Goal: Task Accomplishment & Management: Manage account settings

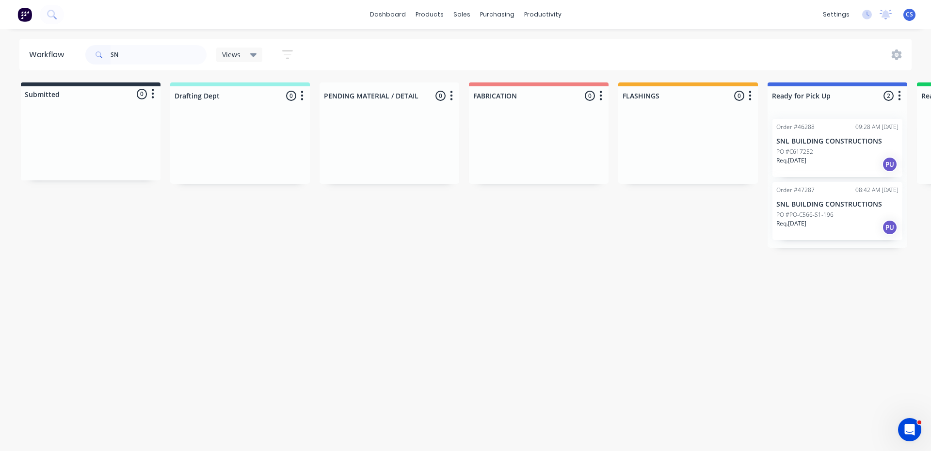
type input "S"
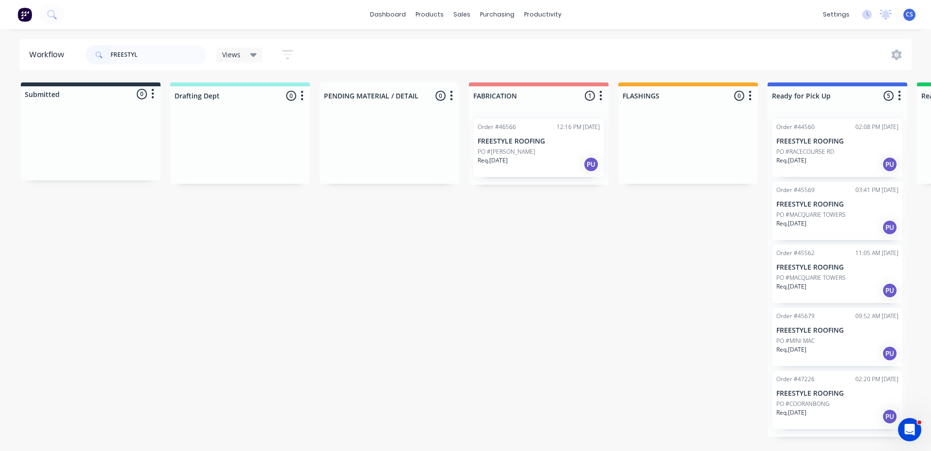
type input "FREESTYL"
click at [817, 411] on div "Req. [DATE] PU" at bounding box center [838, 416] width 122 height 16
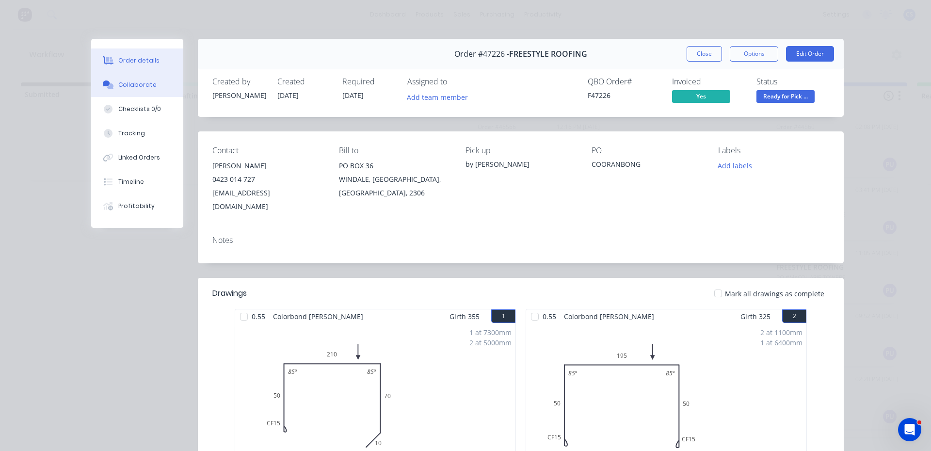
click at [144, 77] on button "Collaborate" at bounding box center [137, 85] width 92 height 24
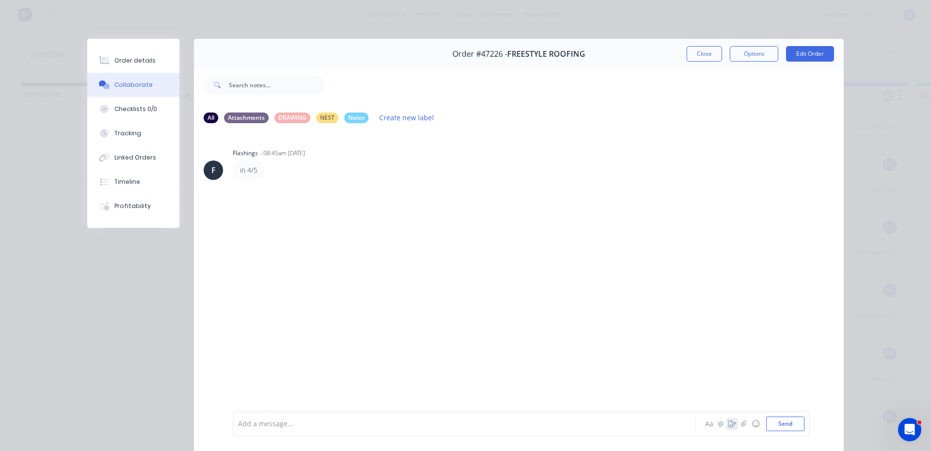
click at [729, 426] on icon "button" at bounding box center [733, 424] width 8 height 7
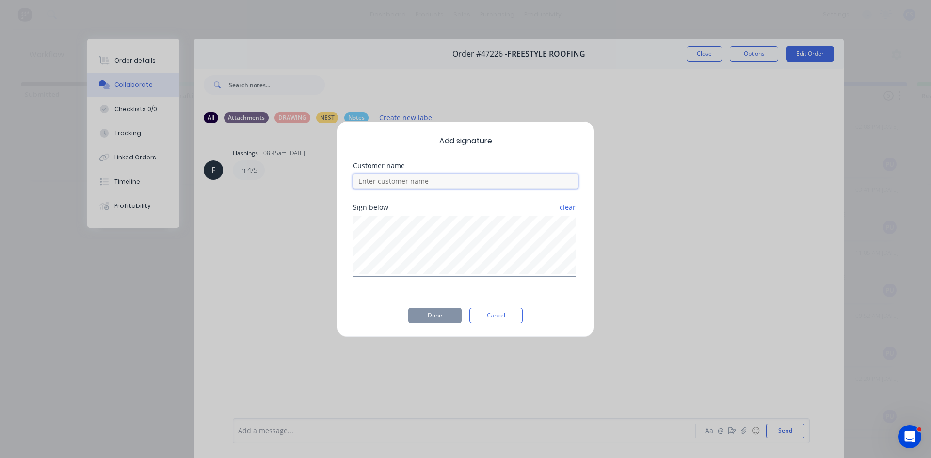
click at [398, 185] on input at bounding box center [465, 181] width 225 height 15
type input "[PERSON_NAME]"
click at [425, 320] on button "Done" at bounding box center [434, 316] width 53 height 16
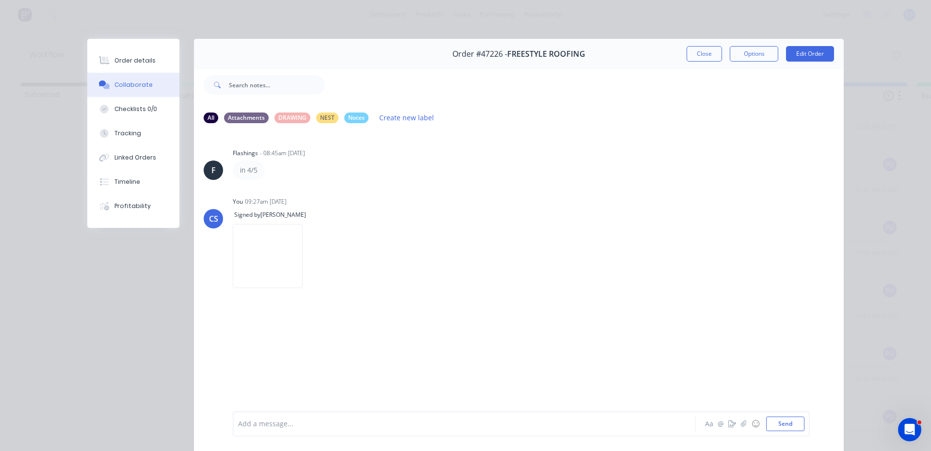
click at [161, 45] on div "Order details Collaborate Checklists 0/0 Tracking Linked Orders Timeline Profit…" at bounding box center [133, 133] width 92 height 189
click at [146, 61] on div "Order details" at bounding box center [134, 60] width 41 height 9
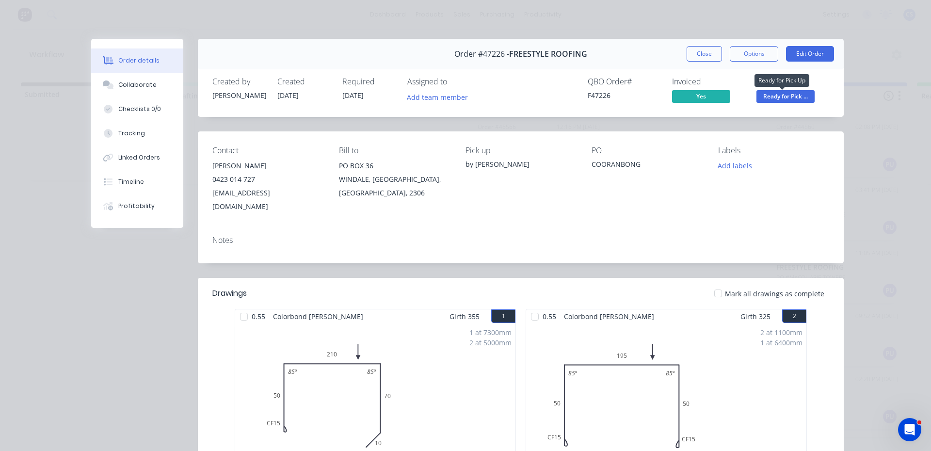
click at [762, 98] on span "Ready for Pick ..." at bounding box center [786, 96] width 58 height 12
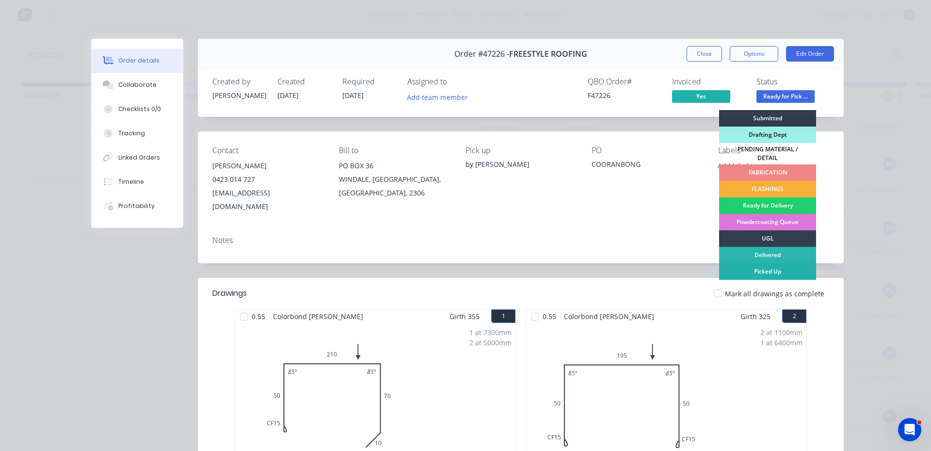
click at [786, 267] on div "Picked Up" at bounding box center [767, 271] width 97 height 16
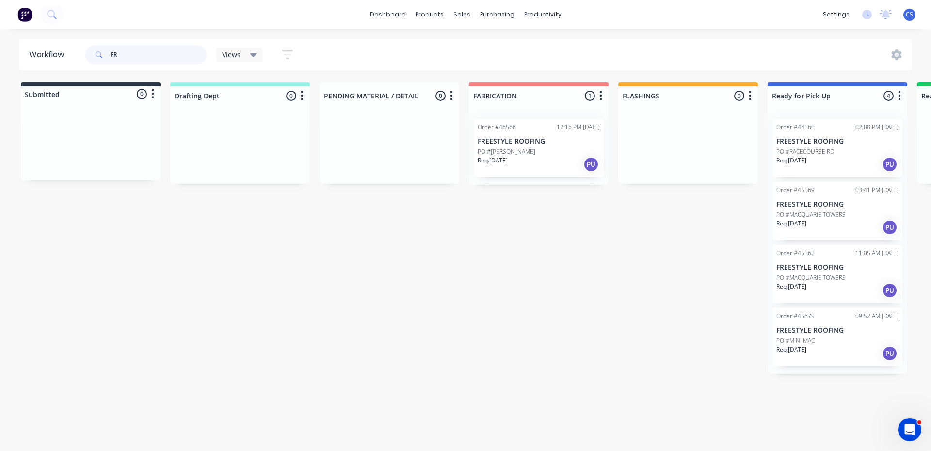
type input "F"
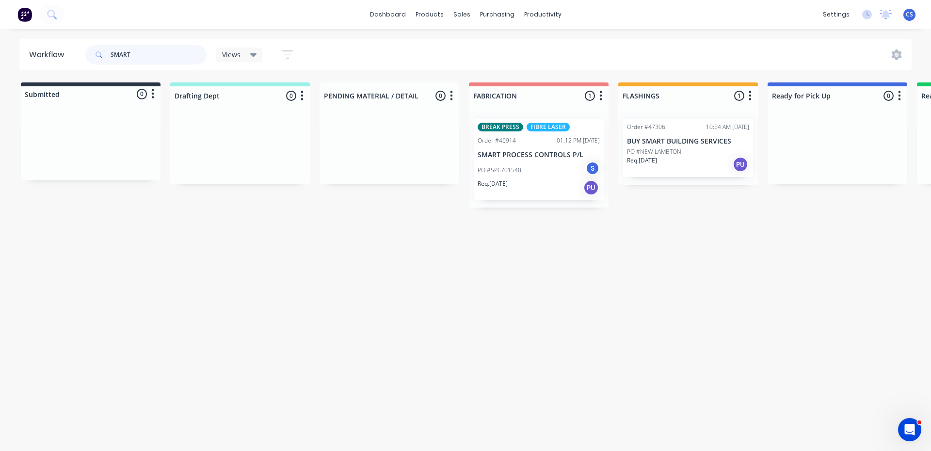
type input "SMART"
click at [525, 178] on div "PO #SPC701540 S" at bounding box center [539, 170] width 122 height 18
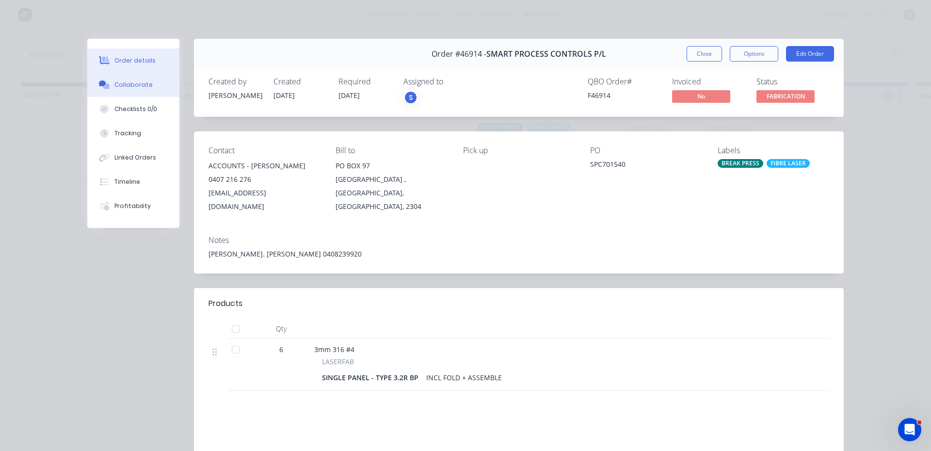
click at [107, 87] on div at bounding box center [104, 85] width 15 height 9
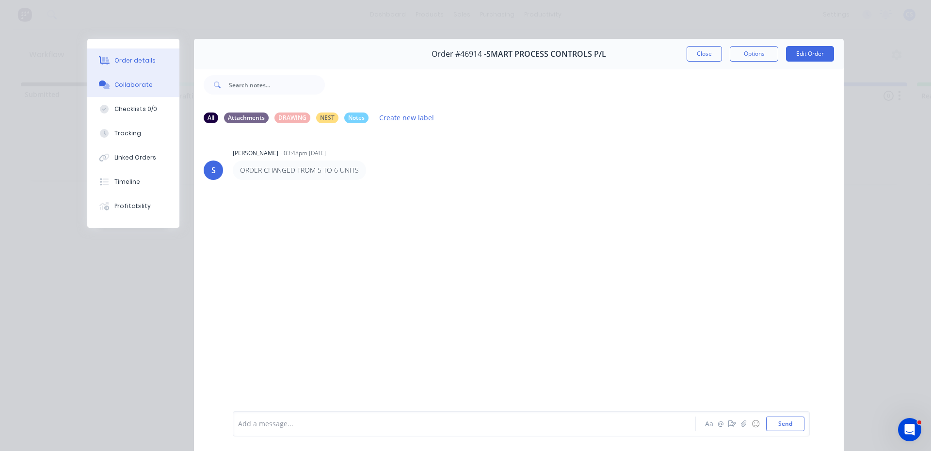
click at [112, 67] on button "Order details" at bounding box center [133, 61] width 92 height 24
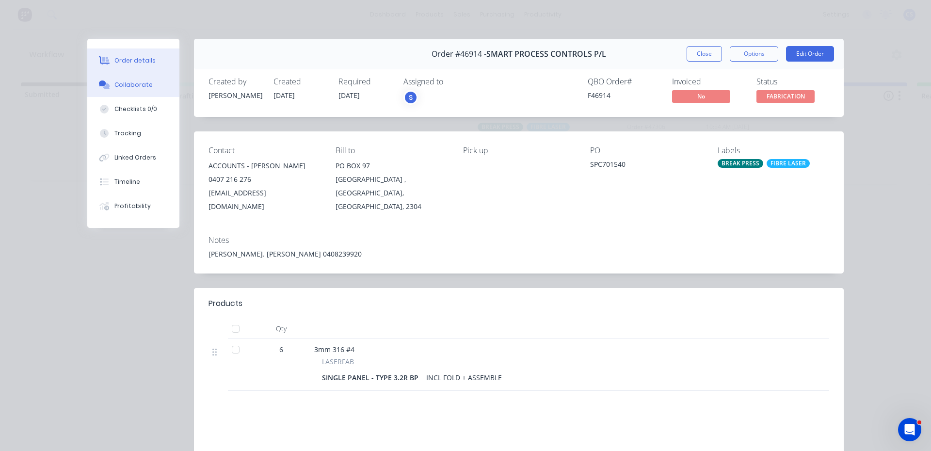
click at [140, 82] on div "Collaborate" at bounding box center [133, 85] width 38 height 9
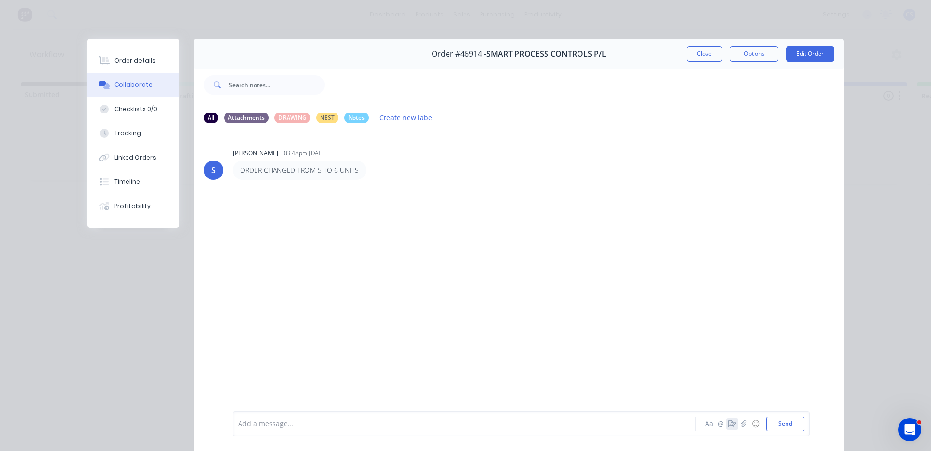
click at [729, 424] on icon "button" at bounding box center [733, 424] width 8 height 7
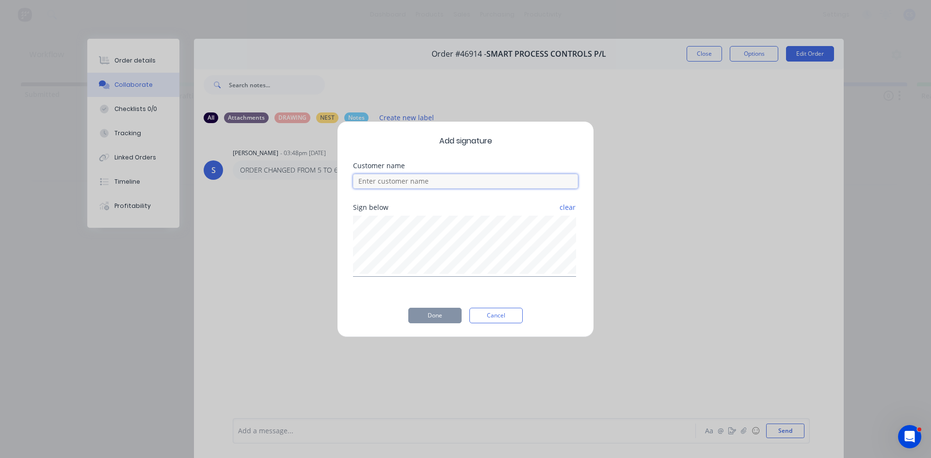
click at [404, 181] on input at bounding box center [465, 181] width 225 height 15
type input "[PERSON_NAME]"
click at [437, 315] on button "Done" at bounding box center [434, 316] width 53 height 16
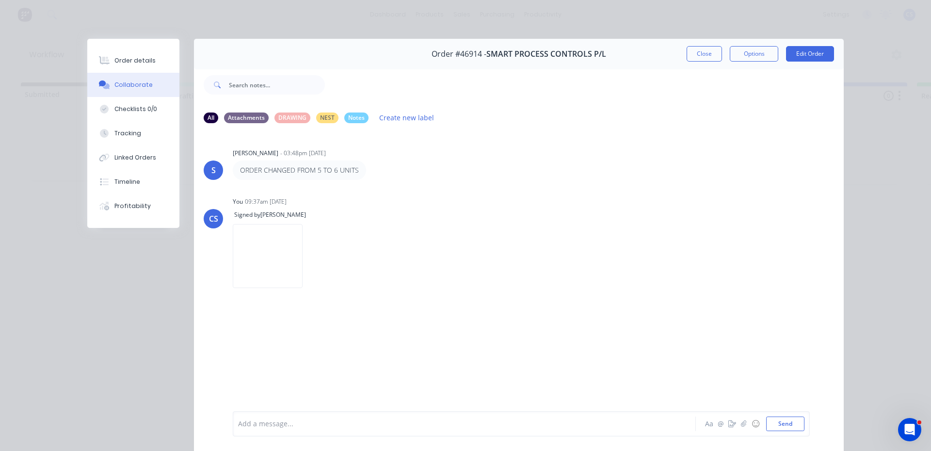
click at [294, 216] on div "Signed by [PERSON_NAME]" at bounding box center [322, 214] width 178 height 10
click at [289, 213] on div "Signed by [PERSON_NAME]" at bounding box center [322, 214] width 178 height 10
click at [249, 424] on div at bounding box center [451, 424] width 424 height 10
click at [159, 61] on button "Order details" at bounding box center [133, 61] width 92 height 24
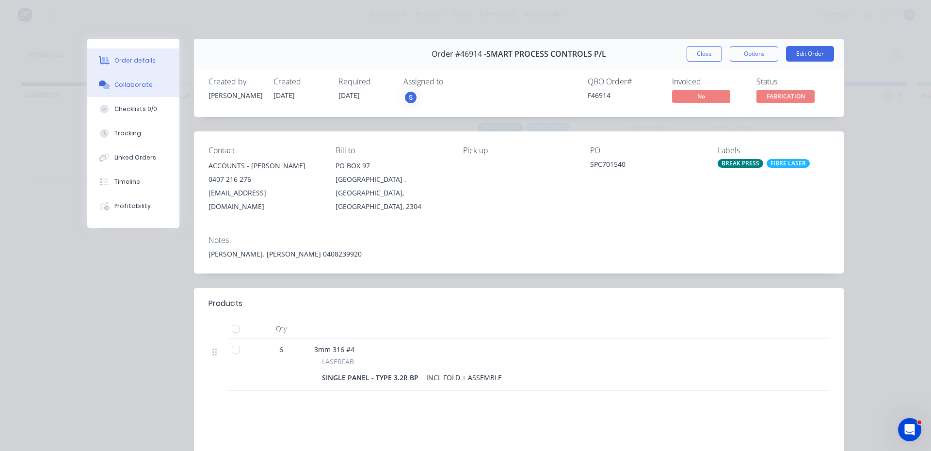
click at [110, 88] on button "Collaborate" at bounding box center [133, 85] width 92 height 24
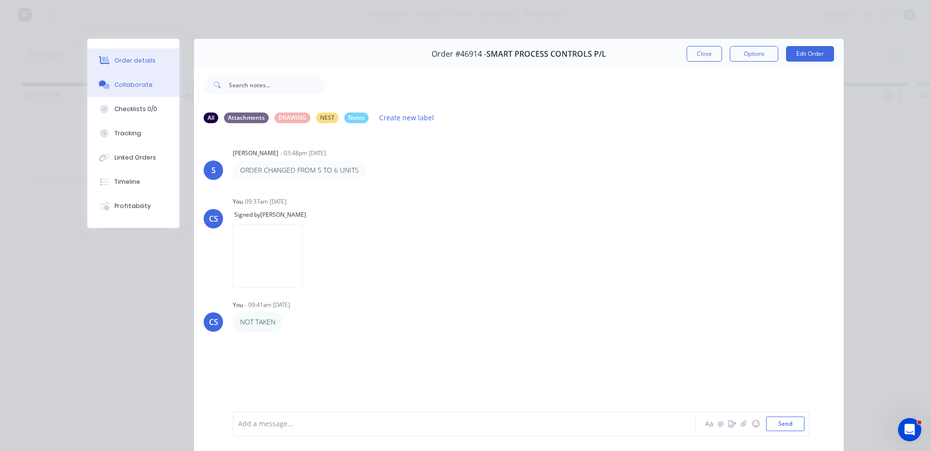
click at [128, 65] on button "Order details" at bounding box center [133, 61] width 92 height 24
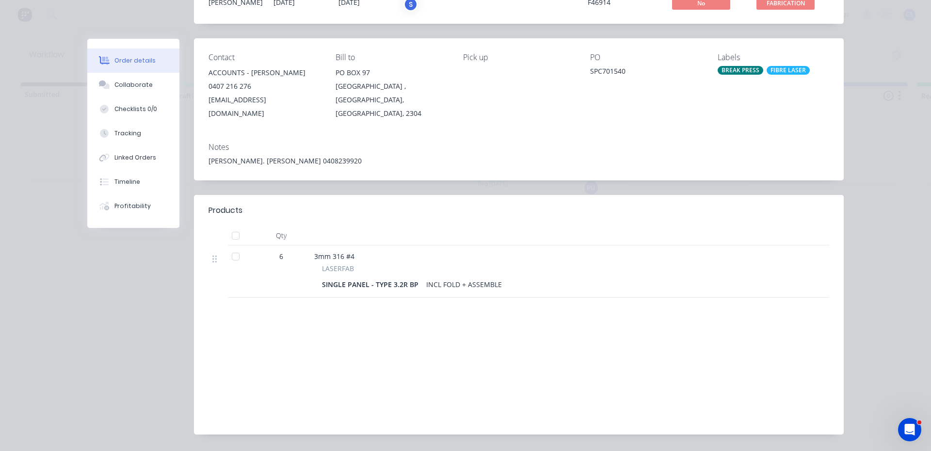
scroll to position [97, 0]
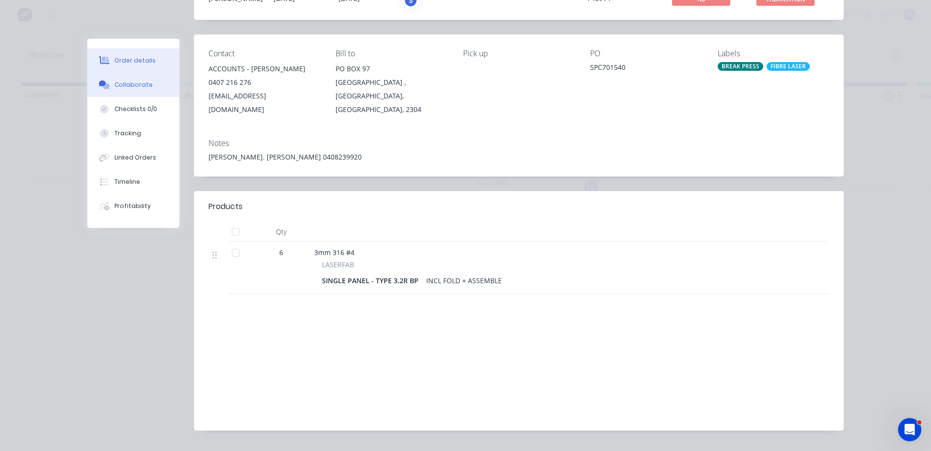
click at [127, 89] on div "Collaborate" at bounding box center [133, 85] width 38 height 9
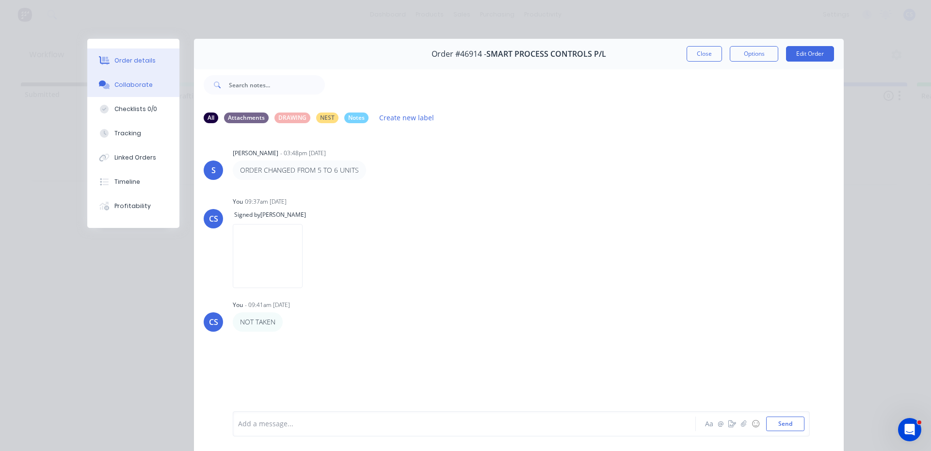
click at [129, 54] on button "Order details" at bounding box center [133, 61] width 92 height 24
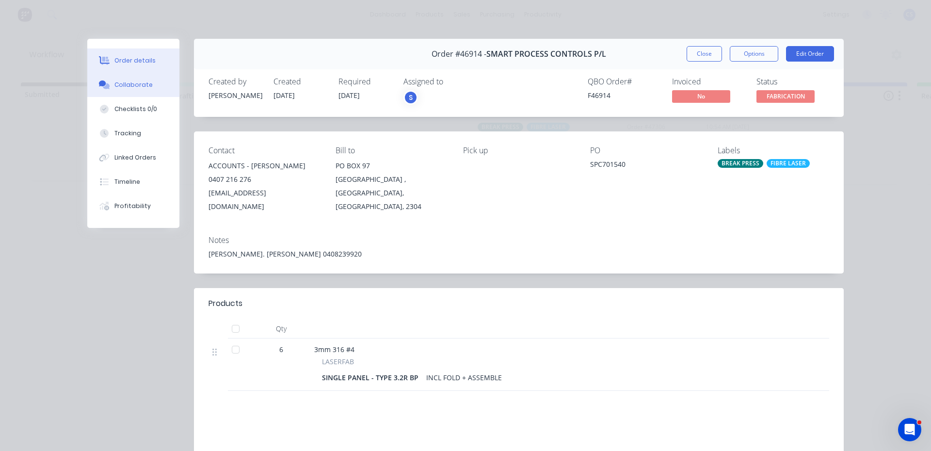
click at [123, 78] on button "Collaborate" at bounding box center [133, 85] width 92 height 24
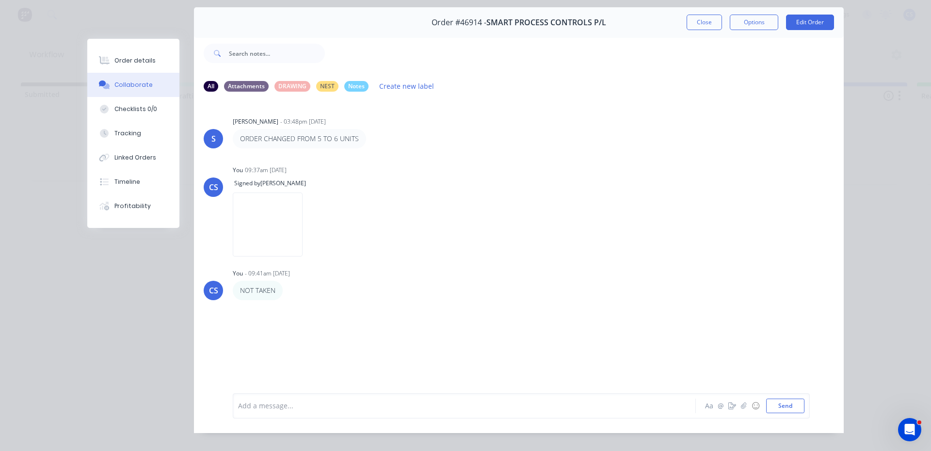
scroll to position [49, 0]
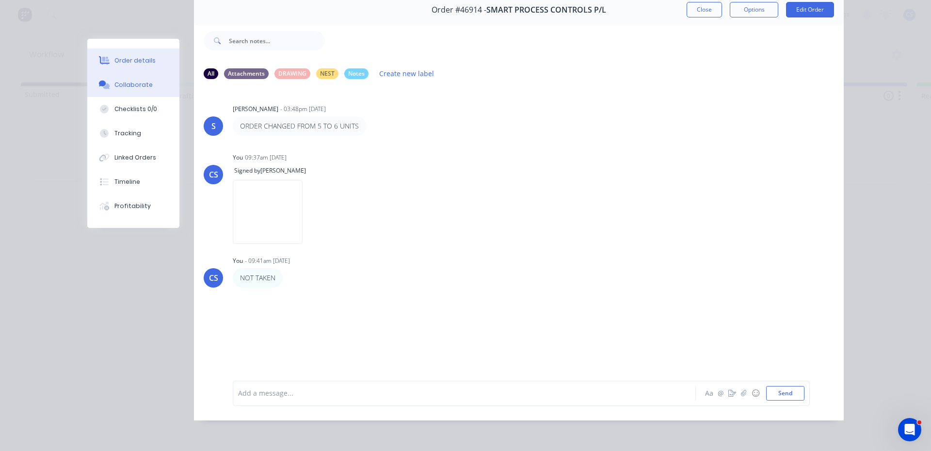
click at [122, 56] on div "Order details" at bounding box center [134, 60] width 41 height 9
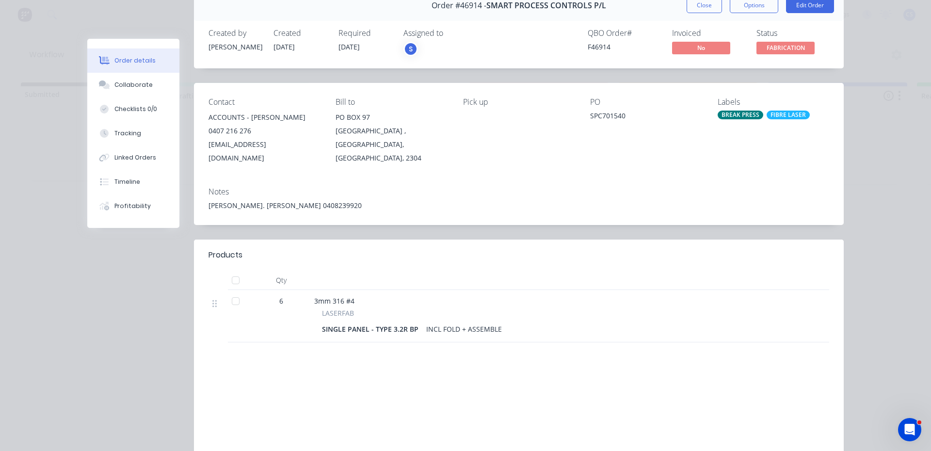
scroll to position [0, 0]
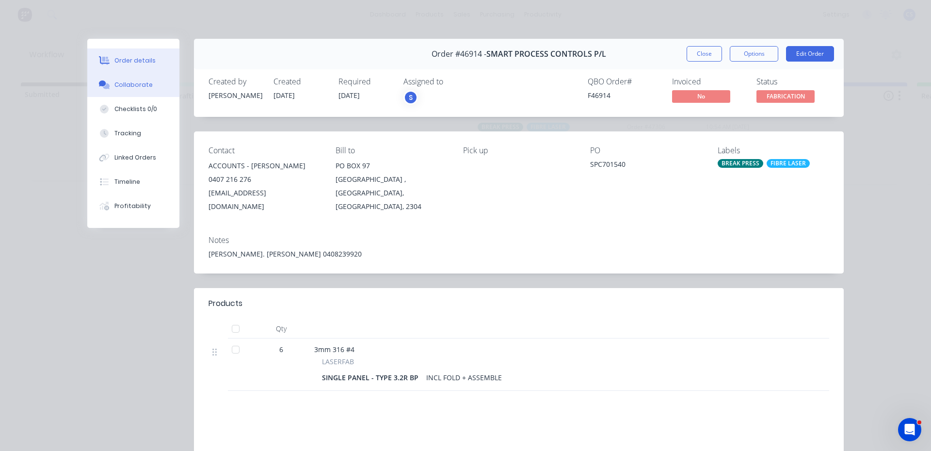
click at [132, 82] on div "Collaborate" at bounding box center [133, 85] width 38 height 9
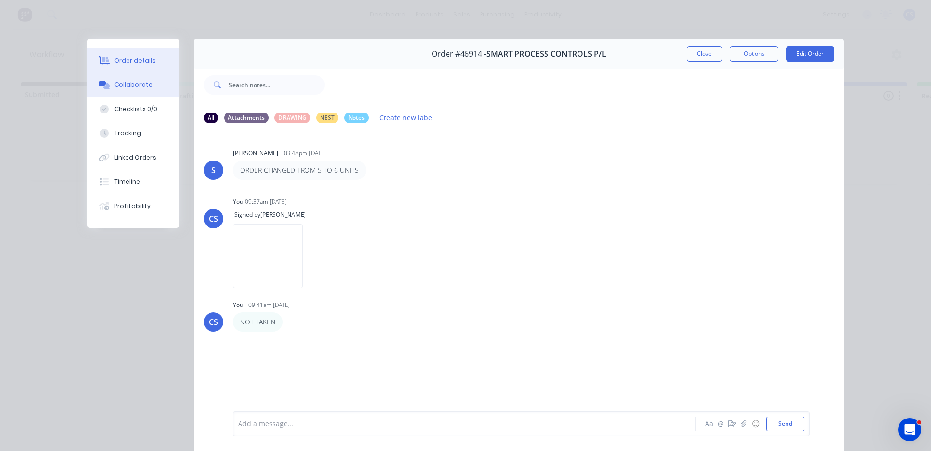
click at [138, 54] on button "Order details" at bounding box center [133, 61] width 92 height 24
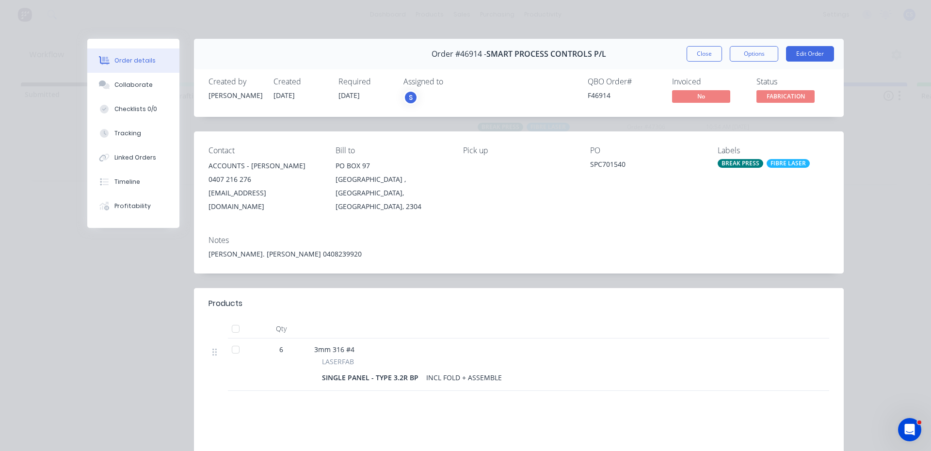
click at [671, 53] on div "Order #46914 - SMART PROCESS CONTROLS P/L Close Options Edit Order" at bounding box center [519, 54] width 650 height 31
click at [711, 57] on button "Close" at bounding box center [704, 54] width 35 height 16
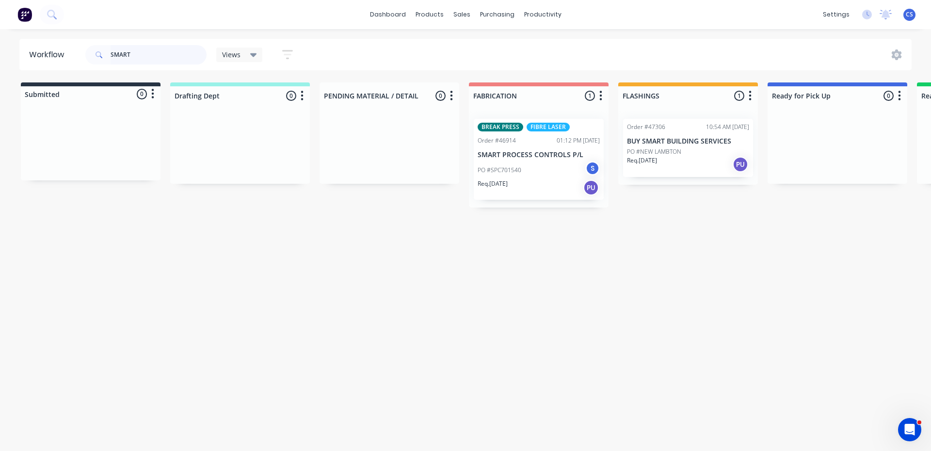
drag, startPoint x: 115, startPoint y: 55, endPoint x: 86, endPoint y: 48, distance: 29.6
click at [101, 55] on div "SMART" at bounding box center [145, 54] width 121 height 19
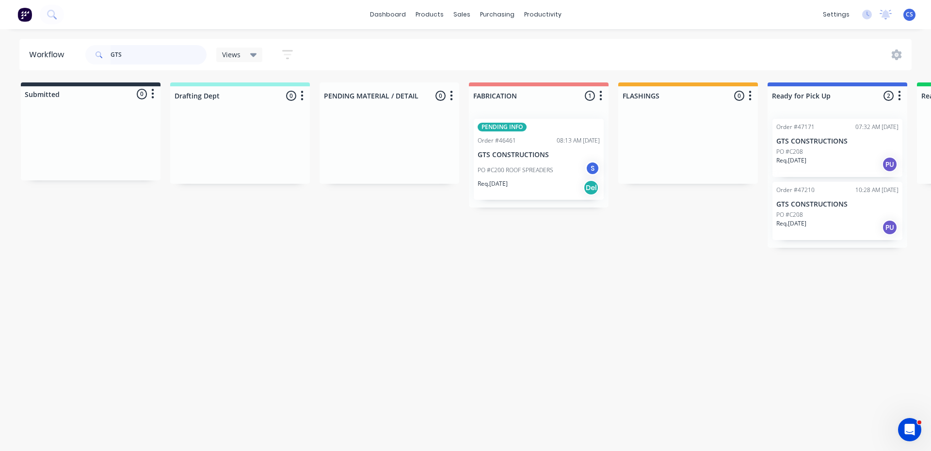
type input "GTS"
click at [822, 224] on div "Req. [DATE] PU" at bounding box center [838, 227] width 122 height 16
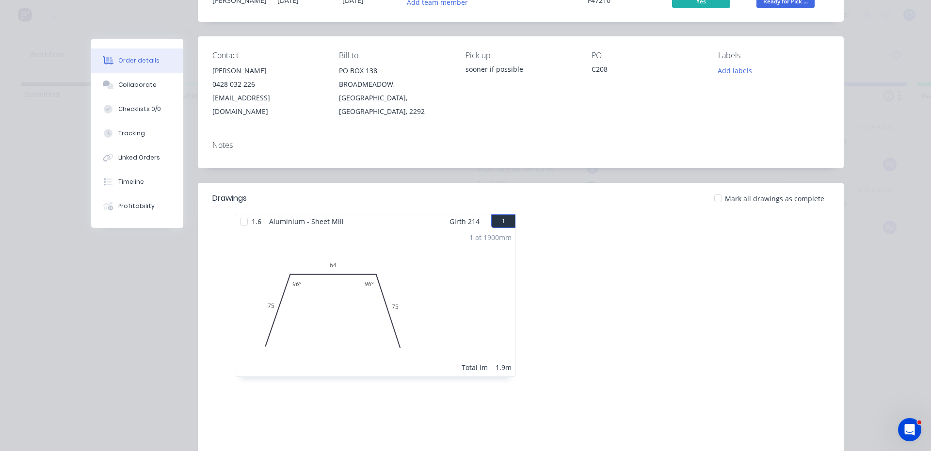
scroll to position [199, 0]
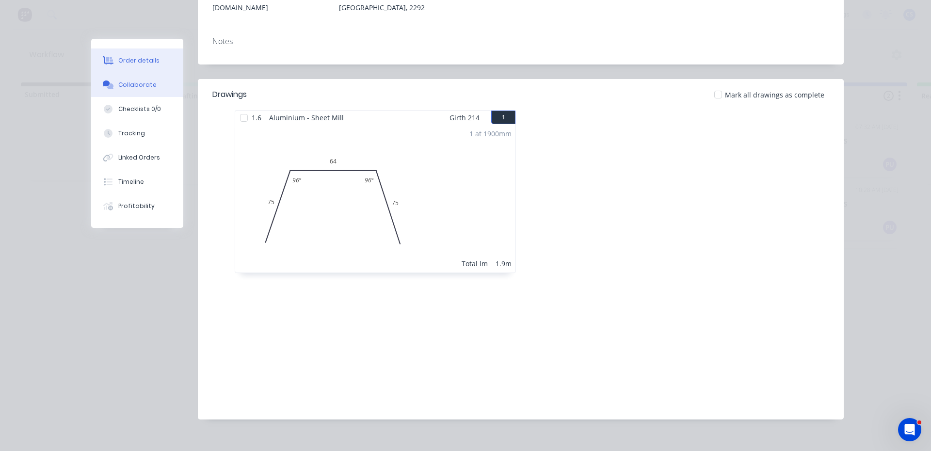
click at [151, 90] on button "Collaborate" at bounding box center [137, 85] width 92 height 24
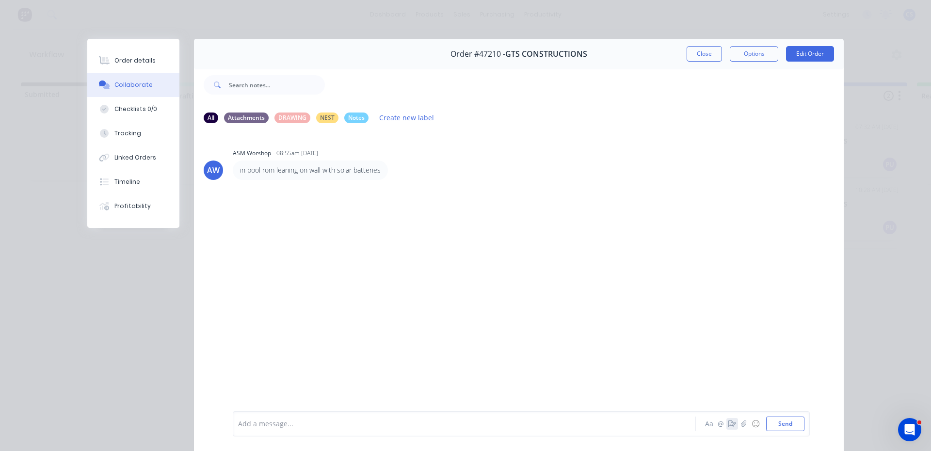
click at [729, 425] on icon "button" at bounding box center [733, 424] width 8 height 7
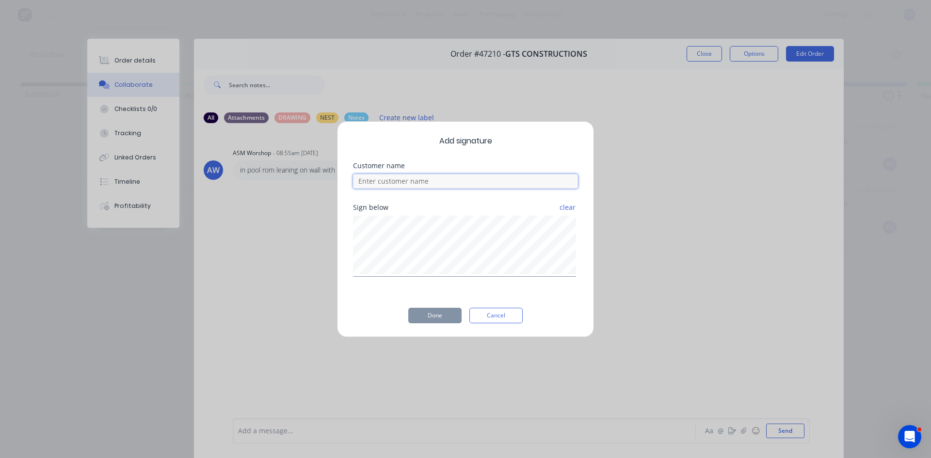
click at [458, 185] on input at bounding box center [465, 181] width 225 height 15
type input "[PERSON_NAME]"
click at [438, 320] on button "Done" at bounding box center [434, 316] width 53 height 16
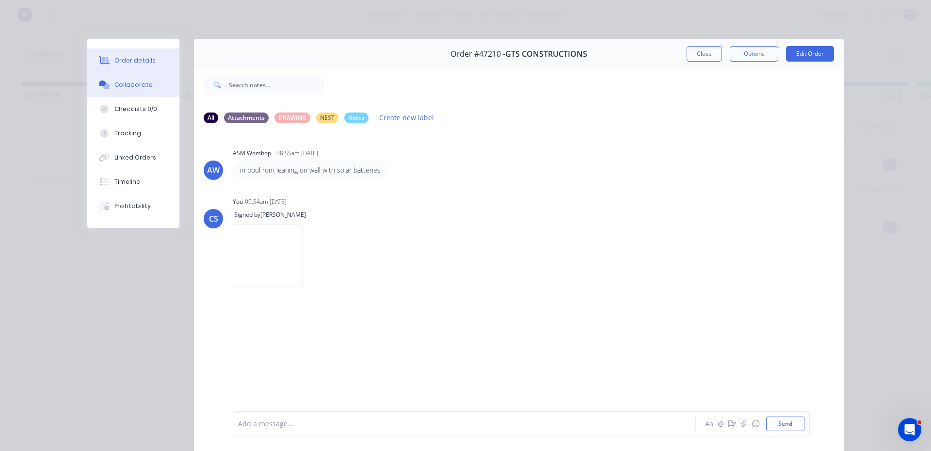
click at [155, 64] on button "Order details" at bounding box center [133, 61] width 92 height 24
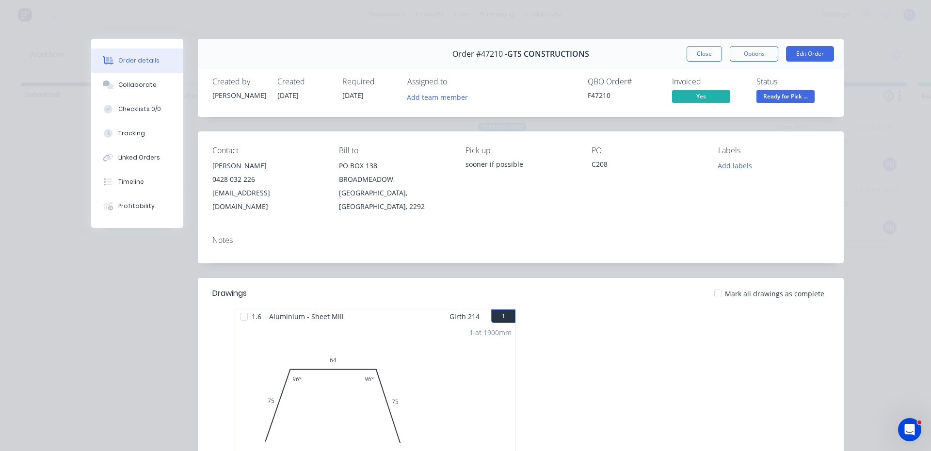
click at [771, 94] on span "Ready for Pick ..." at bounding box center [786, 96] width 58 height 12
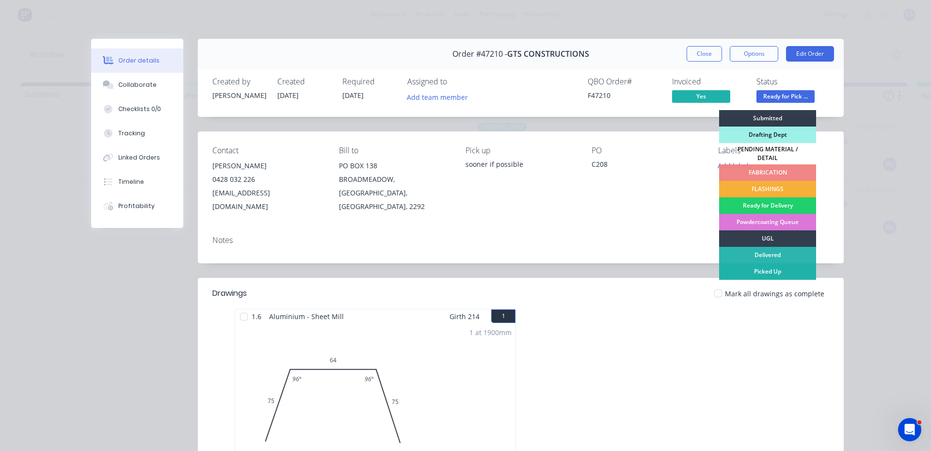
click at [760, 269] on div "Picked Up" at bounding box center [767, 271] width 97 height 16
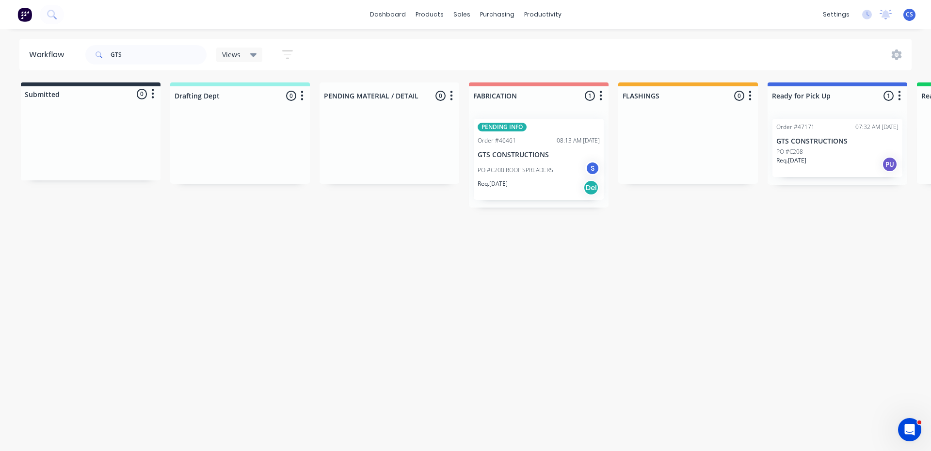
click at [827, 151] on div "PO #C208" at bounding box center [838, 151] width 122 height 9
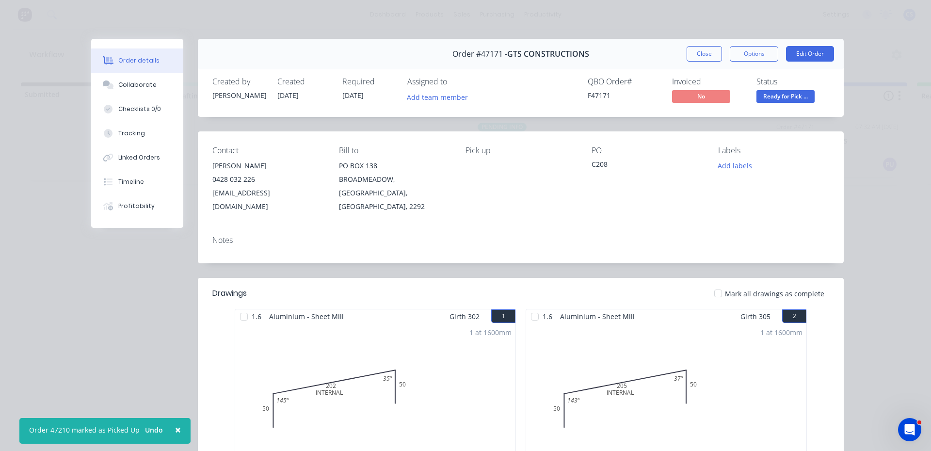
scroll to position [97, 0]
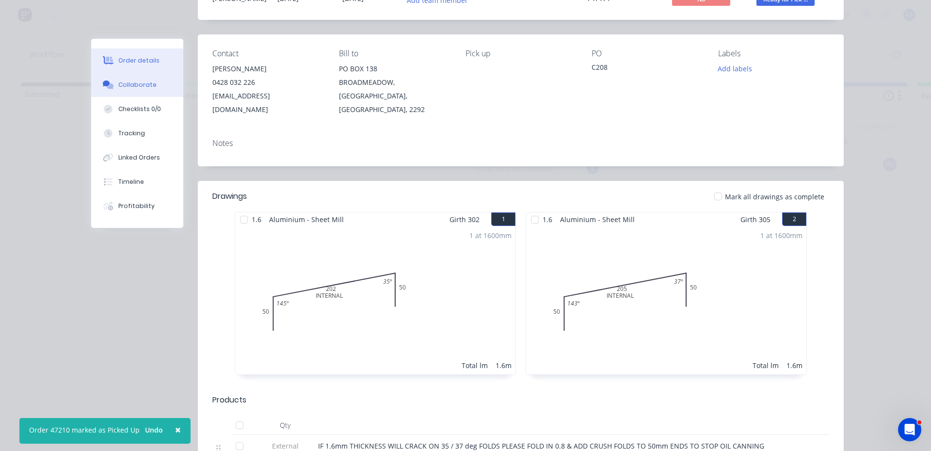
click at [149, 89] on button "Collaborate" at bounding box center [137, 85] width 92 height 24
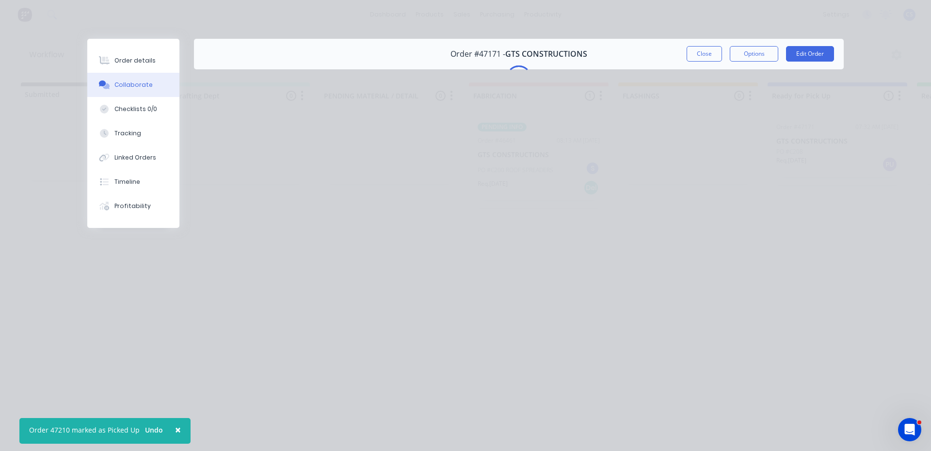
scroll to position [0, 0]
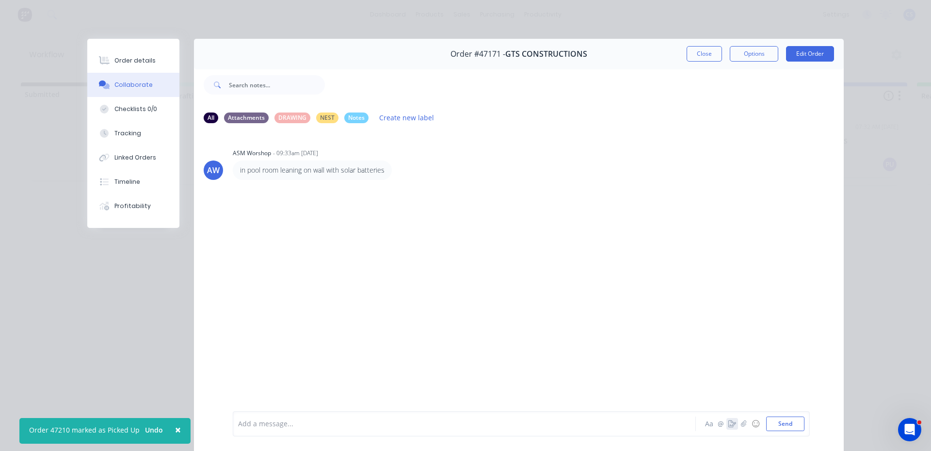
click at [730, 421] on icon "button" at bounding box center [733, 424] width 8 height 7
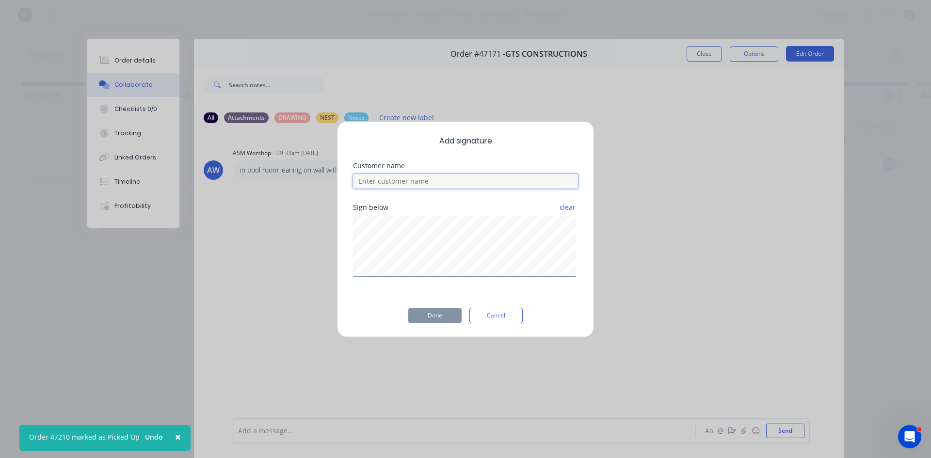
click at [480, 179] on input at bounding box center [465, 181] width 225 height 15
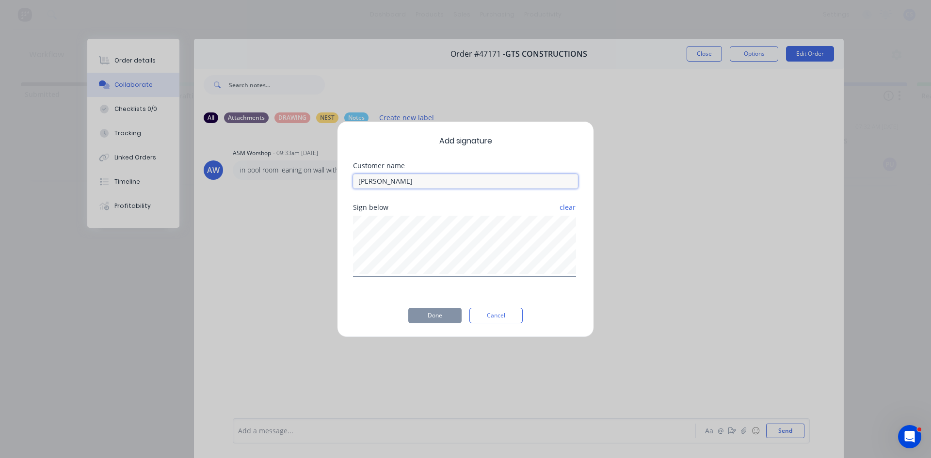
type input "[PERSON_NAME]"
click at [441, 319] on button "Done" at bounding box center [434, 316] width 53 height 16
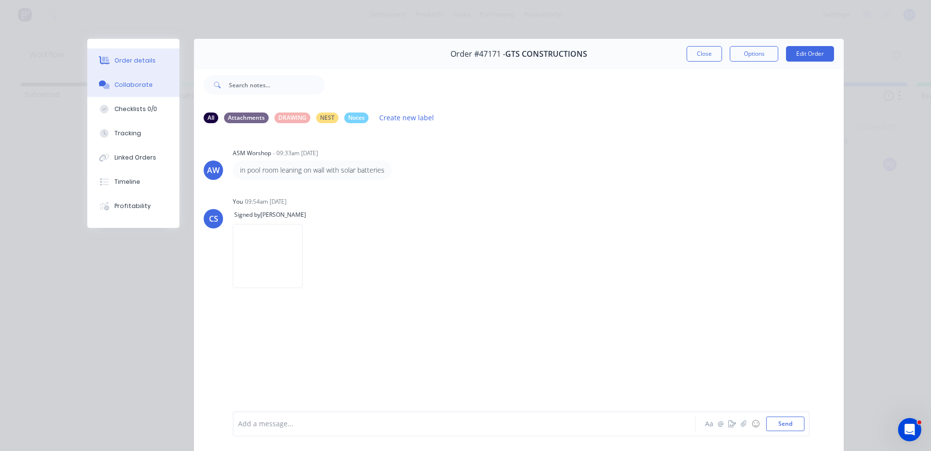
click at [162, 64] on button "Order details" at bounding box center [133, 61] width 92 height 24
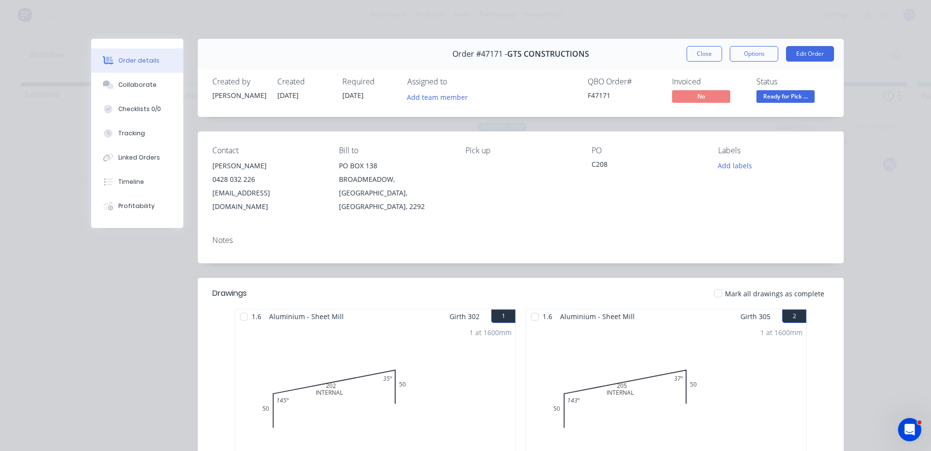
click at [773, 97] on span "Ready for Pick ..." at bounding box center [786, 96] width 58 height 12
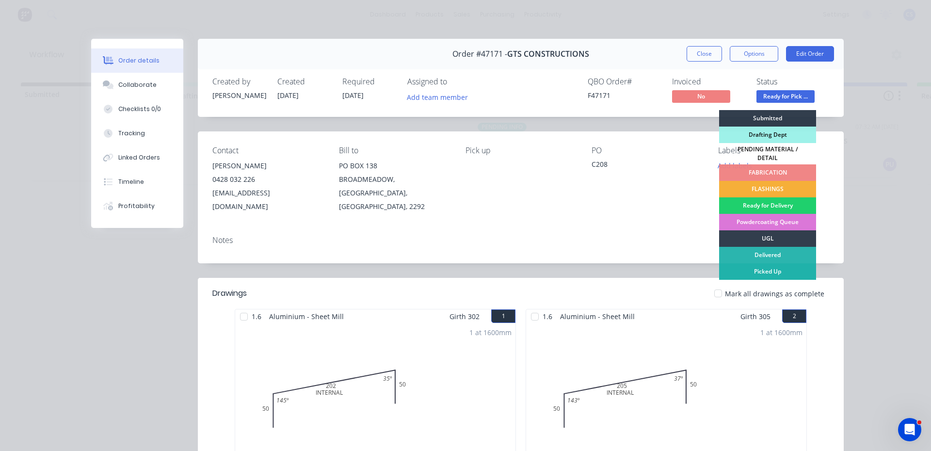
click at [771, 266] on div "Picked Up" at bounding box center [767, 271] width 97 height 16
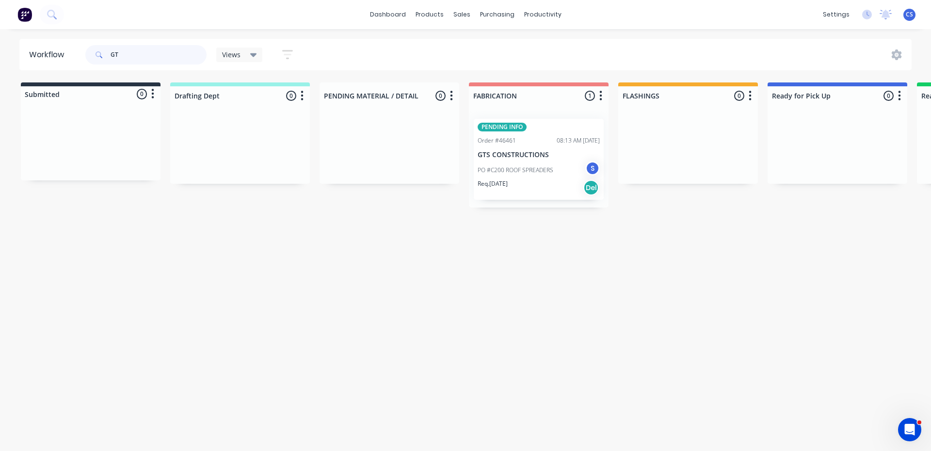
type input "G"
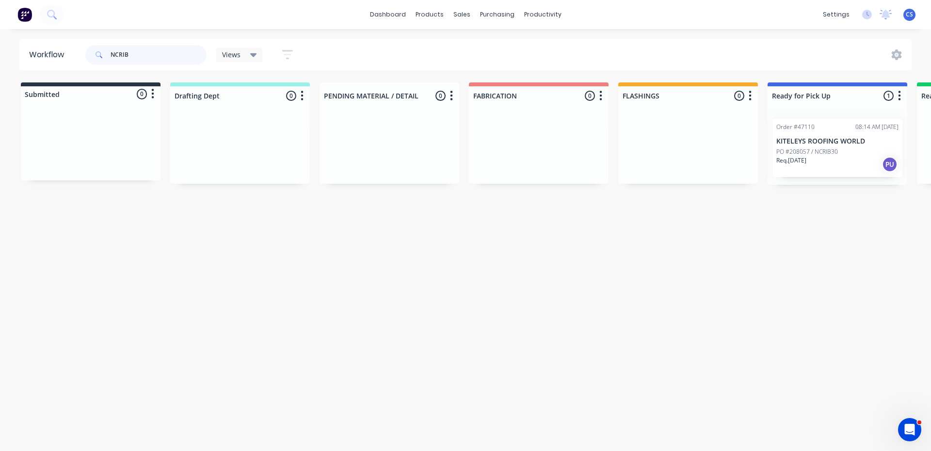
type input "NCRIB"
click at [835, 154] on p "PO #208057 / NCRIB30" at bounding box center [808, 151] width 62 height 9
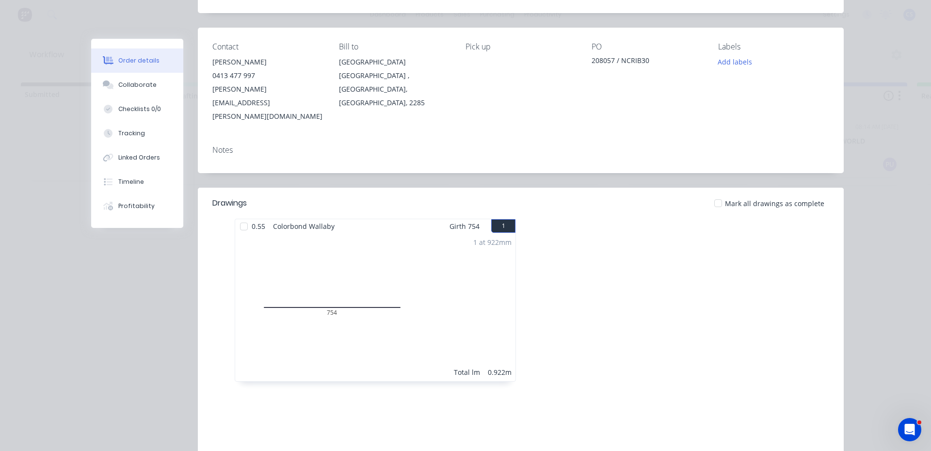
scroll to position [97, 0]
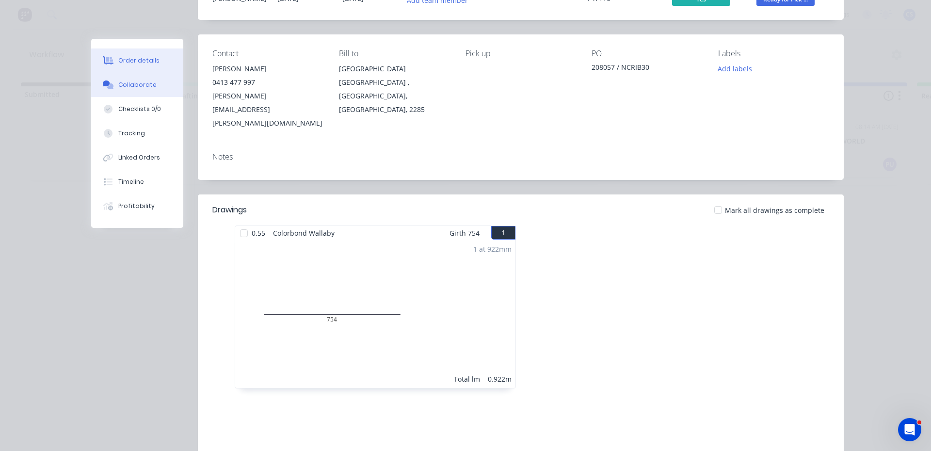
click at [161, 85] on button "Collaborate" at bounding box center [137, 85] width 92 height 24
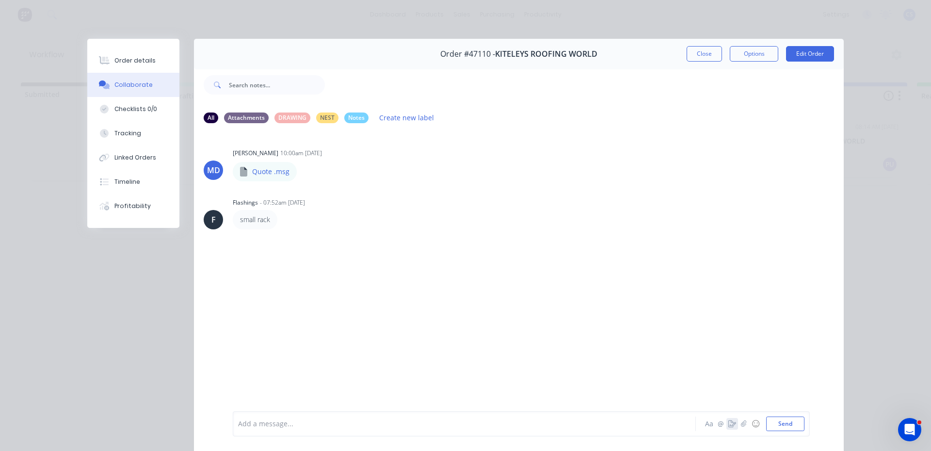
click at [729, 426] on icon "button" at bounding box center [733, 424] width 8 height 7
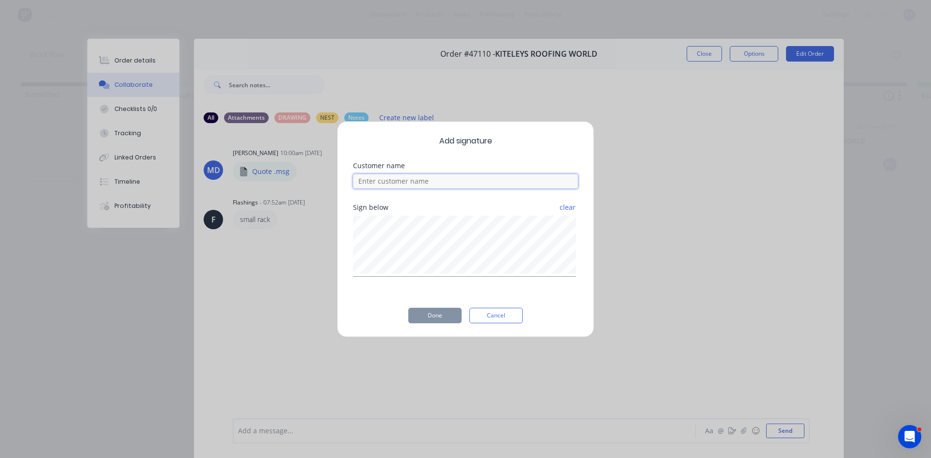
click at [425, 183] on input at bounding box center [465, 181] width 225 height 15
type input "[PERSON_NAME]"
click at [428, 311] on button "Done" at bounding box center [434, 316] width 53 height 16
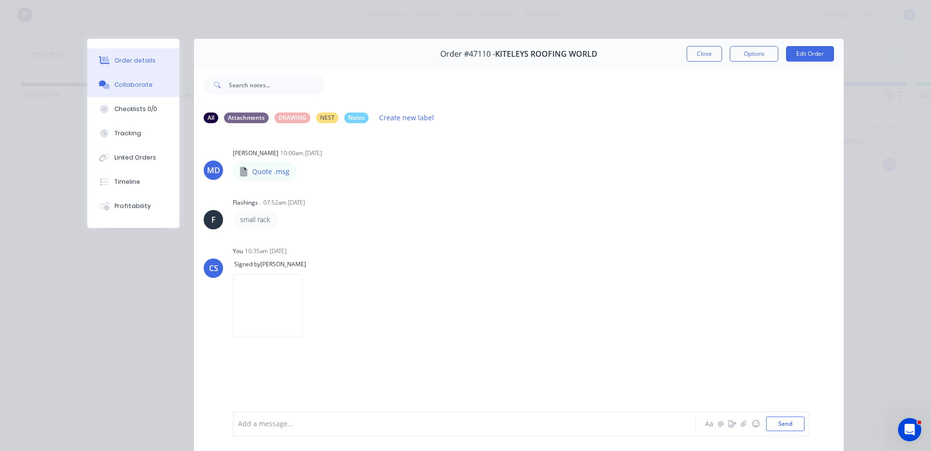
click at [114, 52] on button "Order details" at bounding box center [133, 61] width 92 height 24
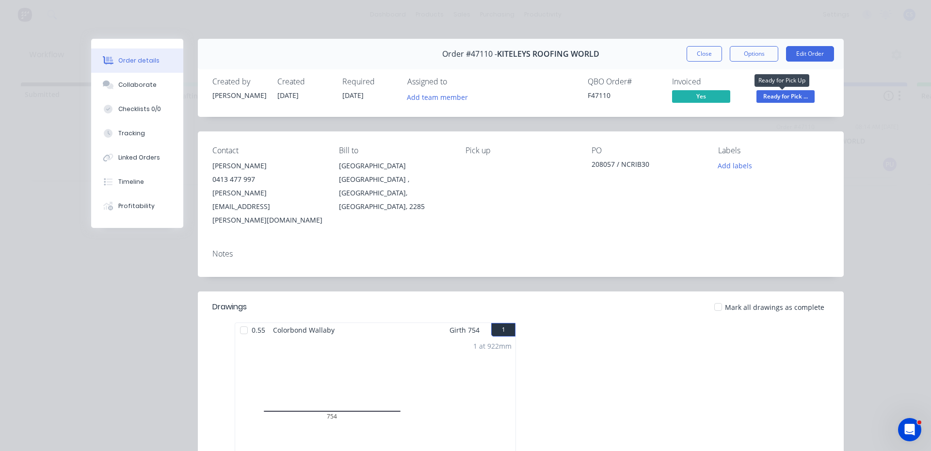
click at [783, 98] on span "Ready for Pick ..." at bounding box center [786, 96] width 58 height 12
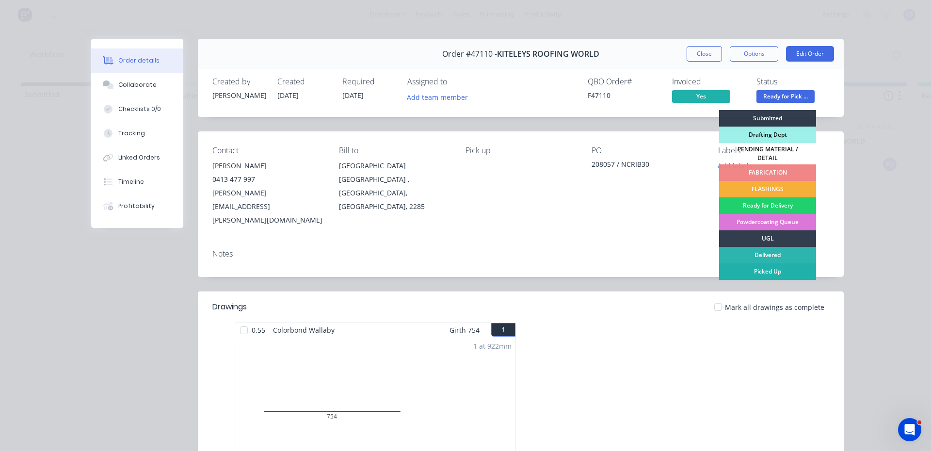
click at [786, 265] on div "Picked Up" at bounding box center [767, 271] width 97 height 16
